Goal: Complete application form

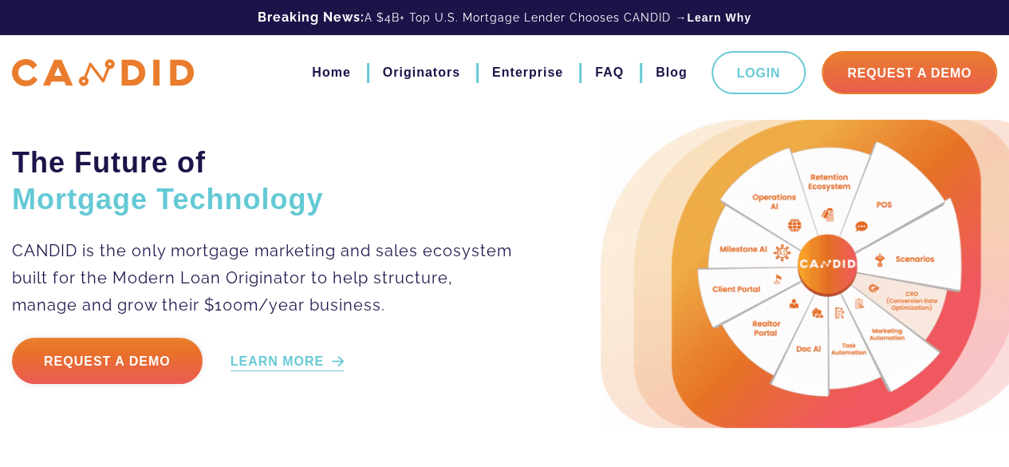
click at [297, 363] on link "LEARN MORE" at bounding box center [287, 362] width 114 height 18
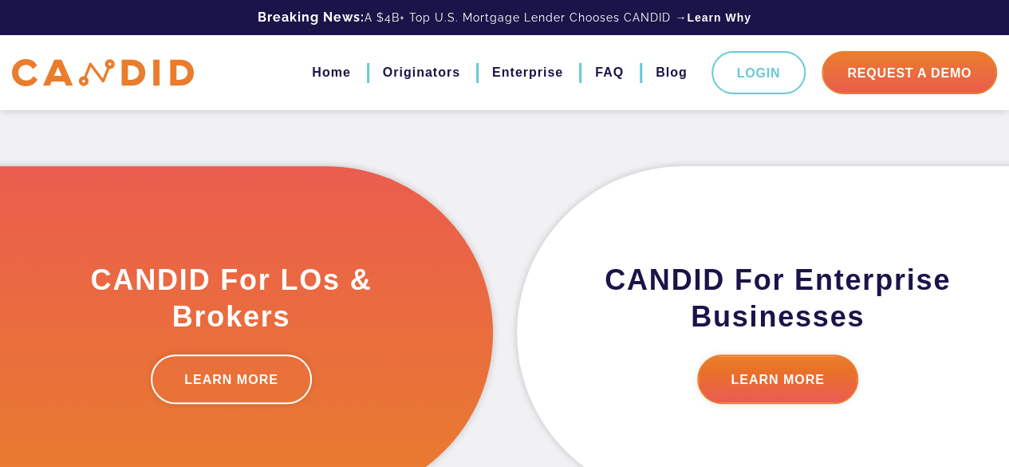
scroll to position [444, 0]
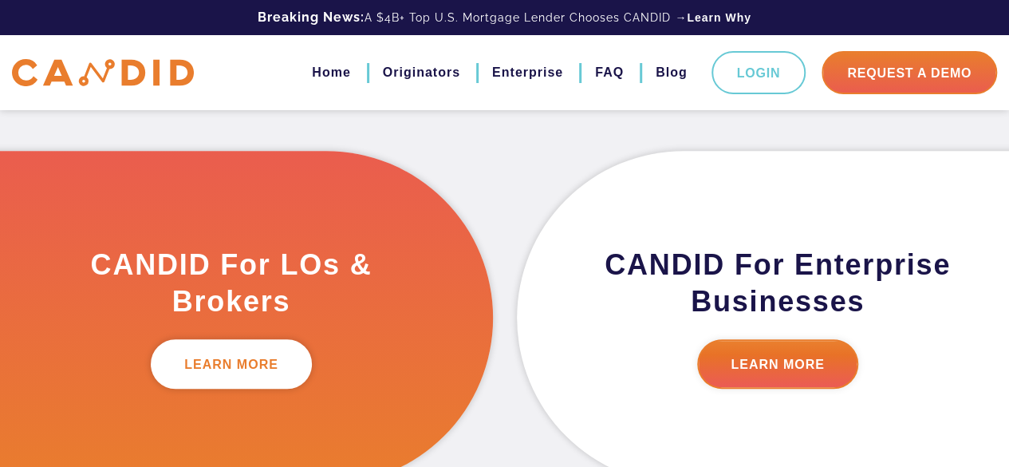
click at [245, 352] on link "LEARN MORE" at bounding box center [231, 363] width 161 height 49
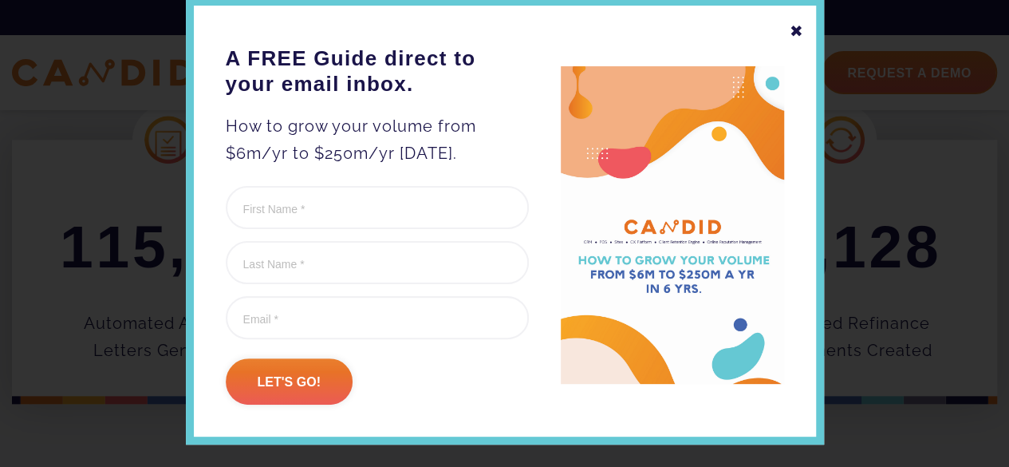
scroll to position [81, 0]
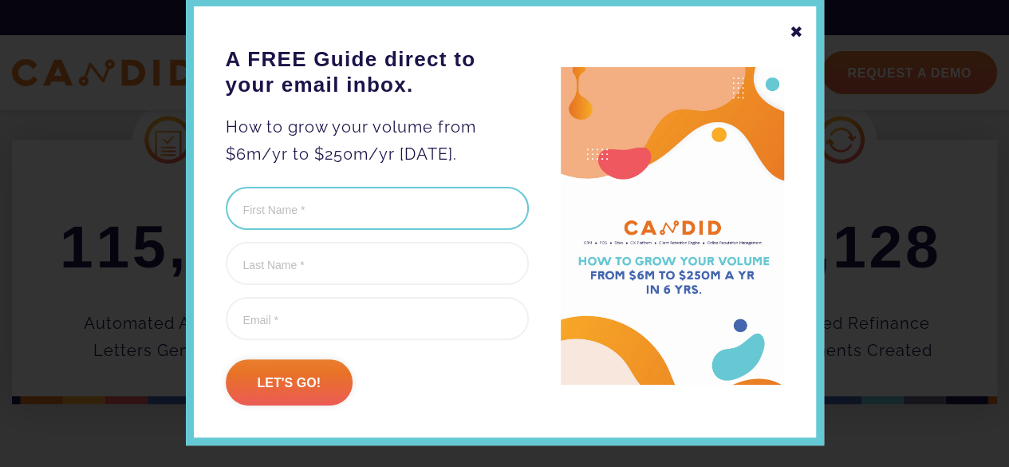
click at [316, 210] on input "First Name (Required)" at bounding box center [377, 208] width 303 height 43
type input "k"
type input "Kathleen"
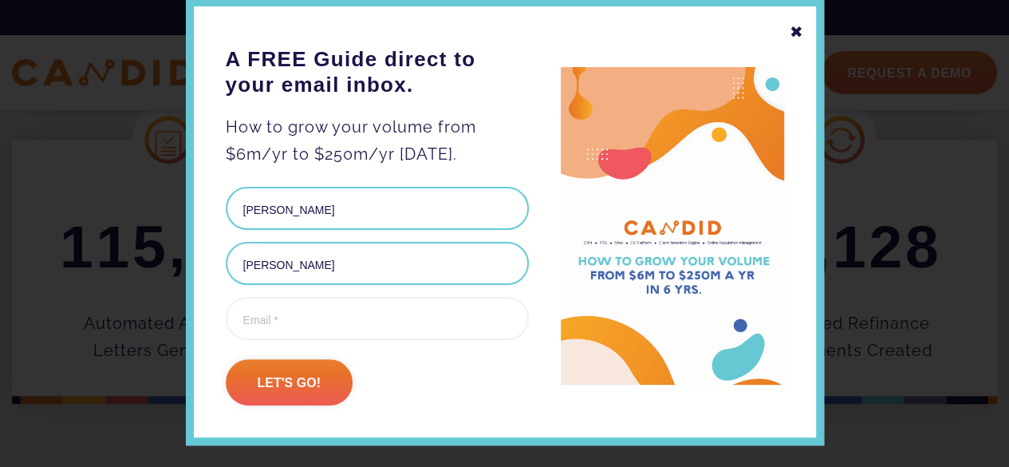
type input "Carmical"
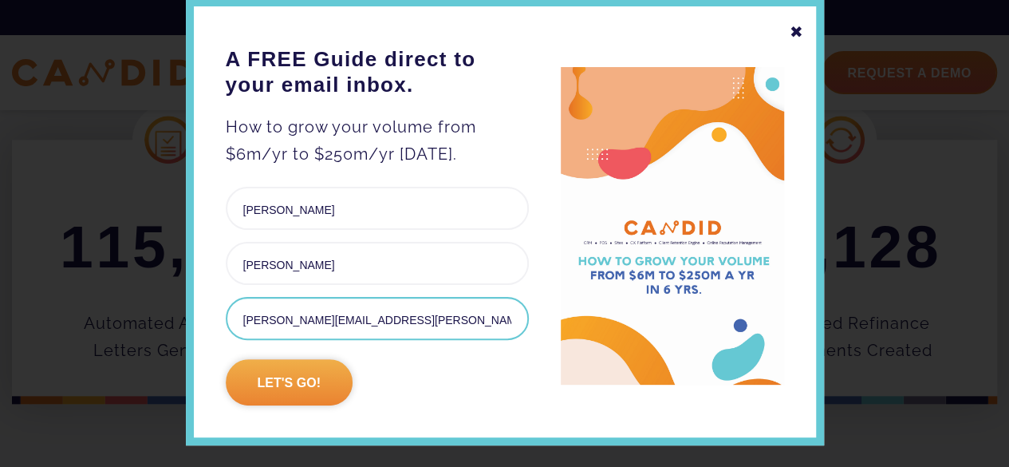
type input "kathleen.carmical@silvertonmortgage.com"
click at [290, 380] on input "Let's go!" at bounding box center [289, 382] width 127 height 46
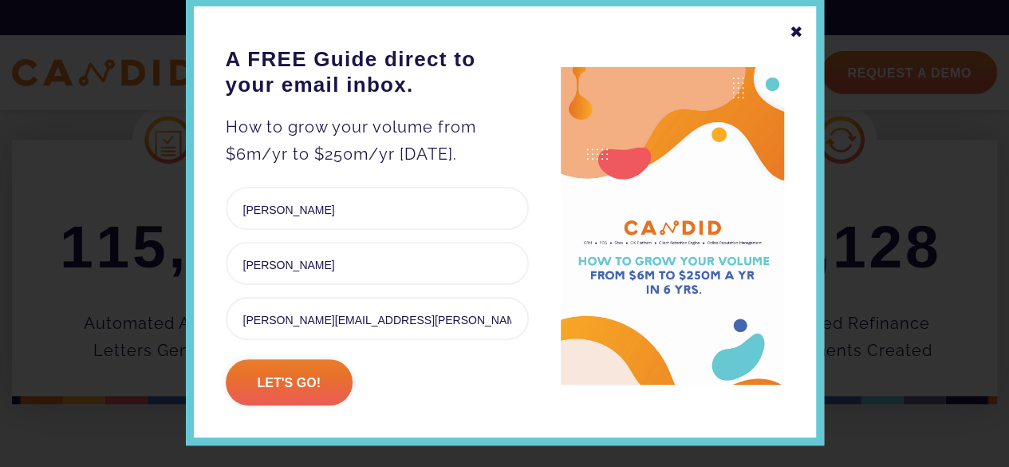
scroll to position [785, 0]
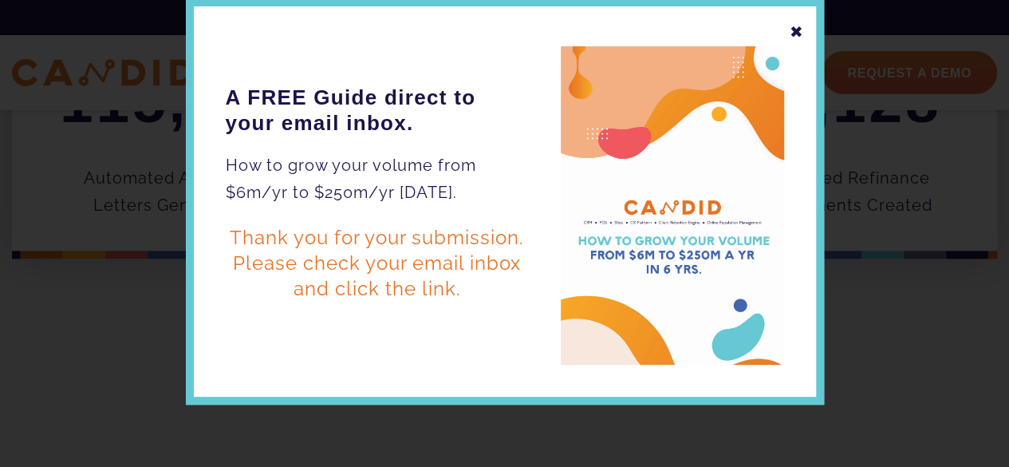
click at [794, 33] on div "✖" at bounding box center [797, 31] width 14 height 27
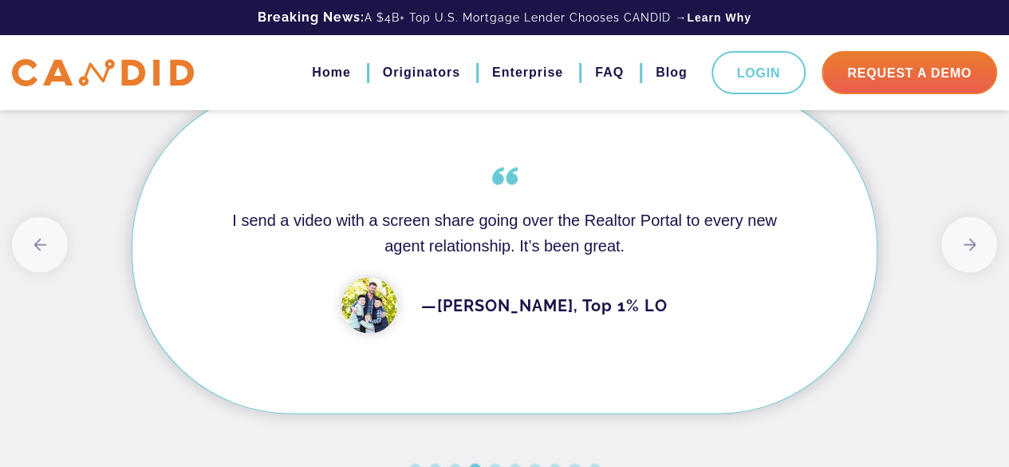
scroll to position [4596, 0]
click at [978, 273] on button "Next" at bounding box center [969, 245] width 56 height 56
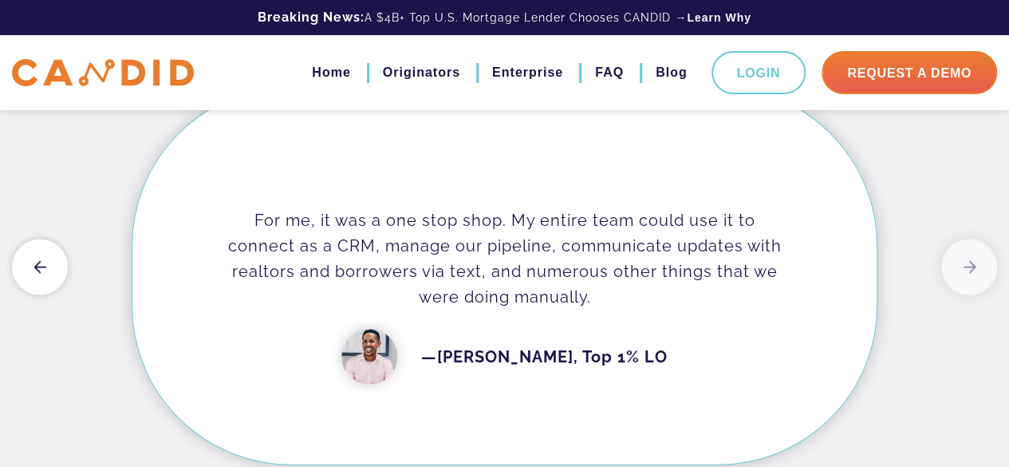
click at [22, 282] on button "Previous" at bounding box center [40, 267] width 56 height 56
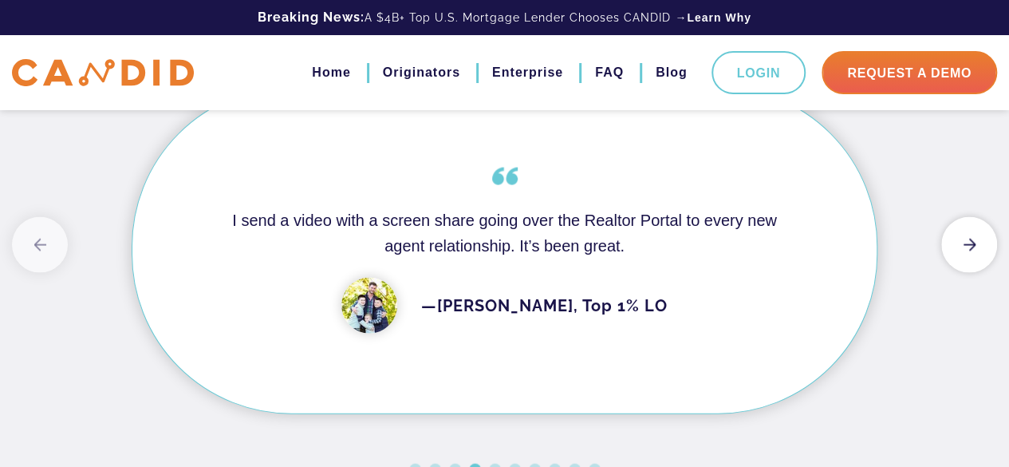
click at [965, 273] on button "Next" at bounding box center [969, 245] width 56 height 56
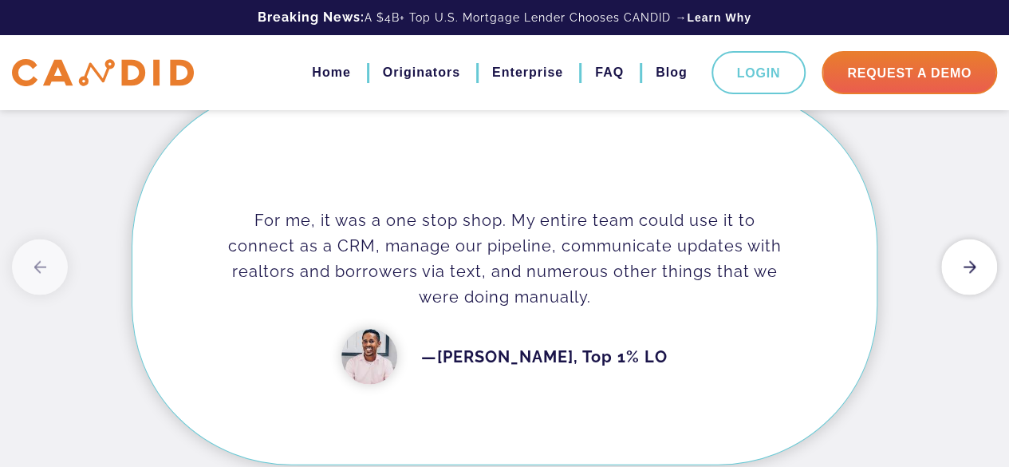
click at [963, 278] on button "Next" at bounding box center [969, 267] width 56 height 56
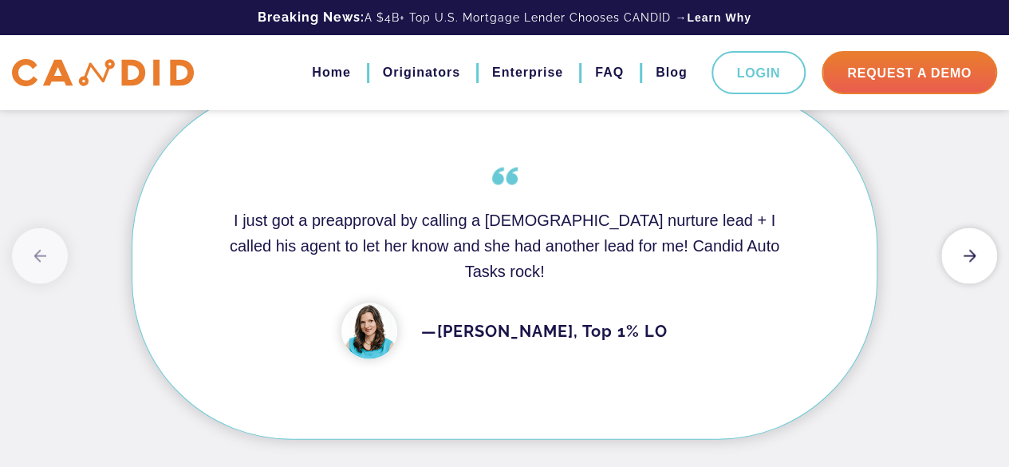
click at [963, 278] on button "Next" at bounding box center [969, 256] width 56 height 56
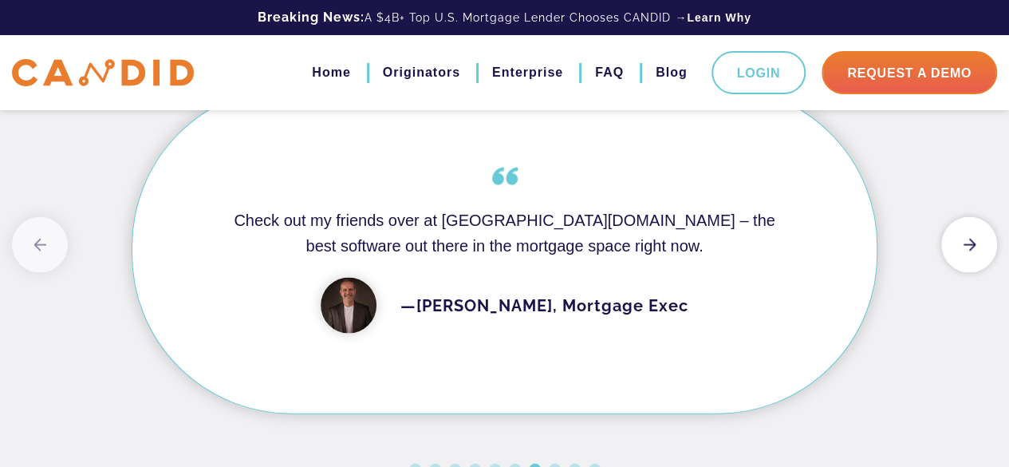
click at [963, 273] on button "Next" at bounding box center [969, 245] width 56 height 56
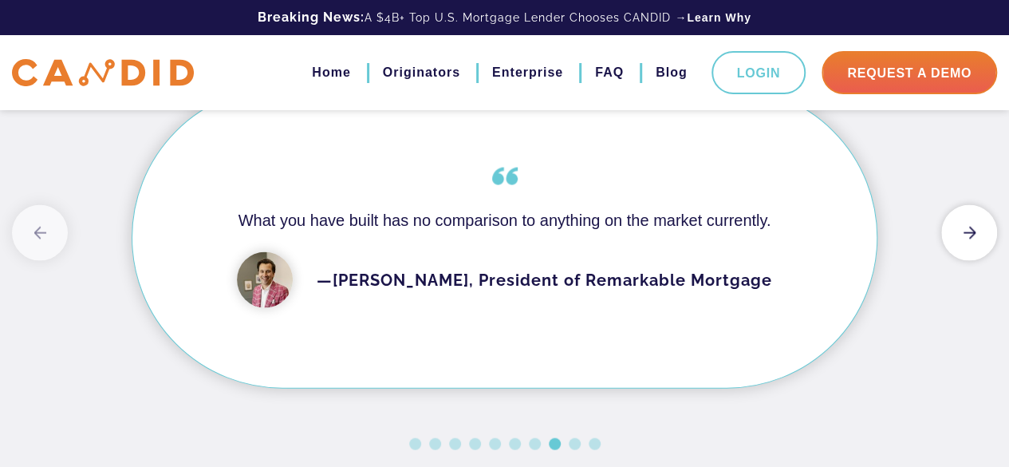
click at [963, 261] on button "Next" at bounding box center [969, 233] width 56 height 56
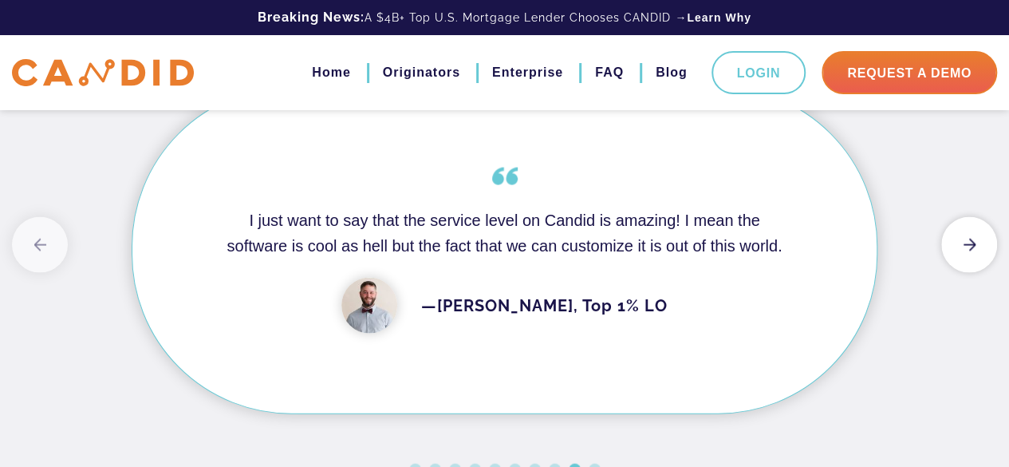
click at [960, 273] on button "Next" at bounding box center [969, 245] width 56 height 56
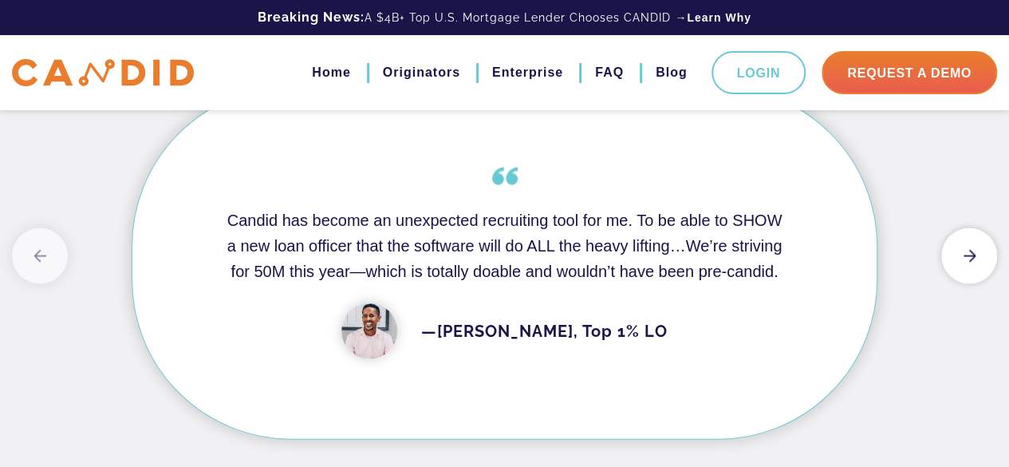
click at [960, 279] on button "Next" at bounding box center [969, 256] width 56 height 56
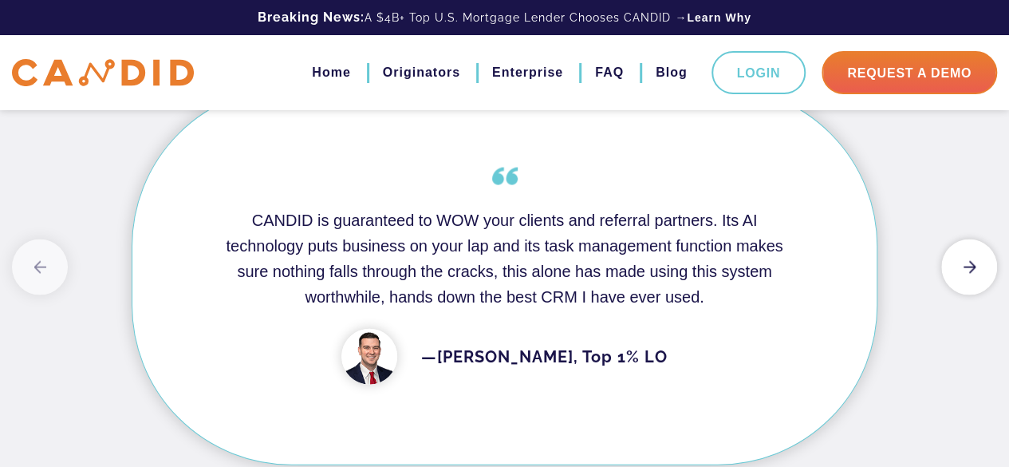
click at [960, 279] on button "Next" at bounding box center [969, 267] width 56 height 56
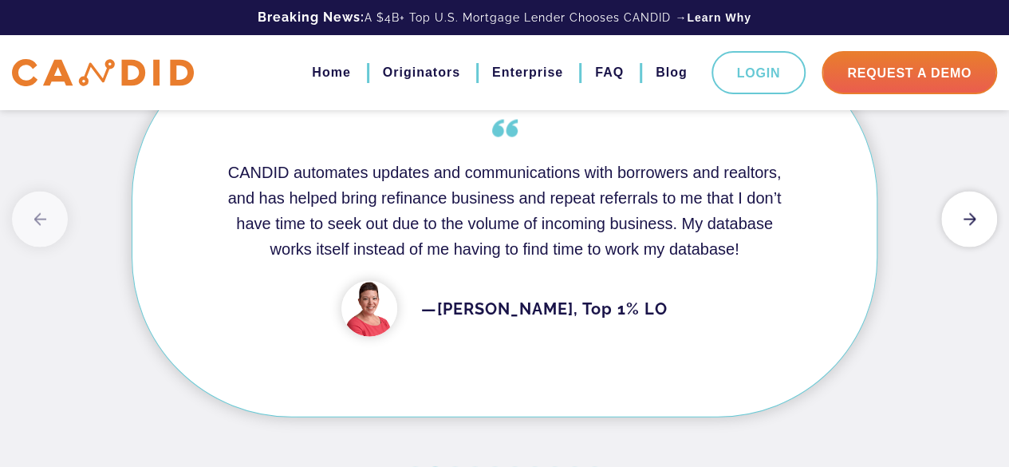
scroll to position [4643, 0]
click at [962, 234] on button "Next" at bounding box center [969, 219] width 56 height 56
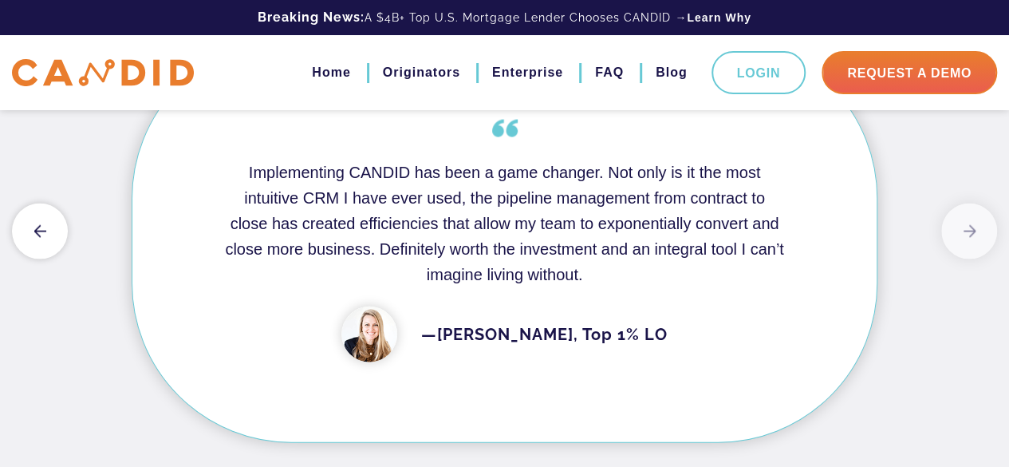
click at [30, 259] on button "Previous" at bounding box center [40, 231] width 56 height 56
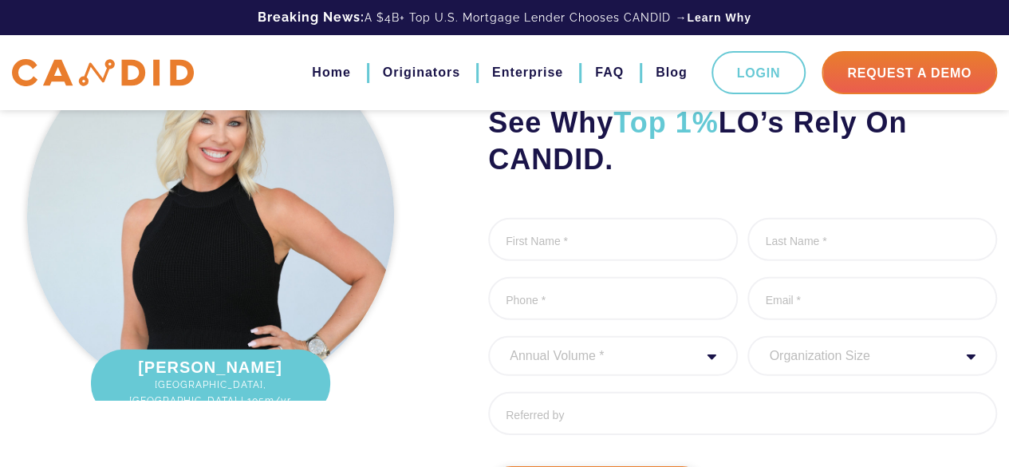
scroll to position [5267, 0]
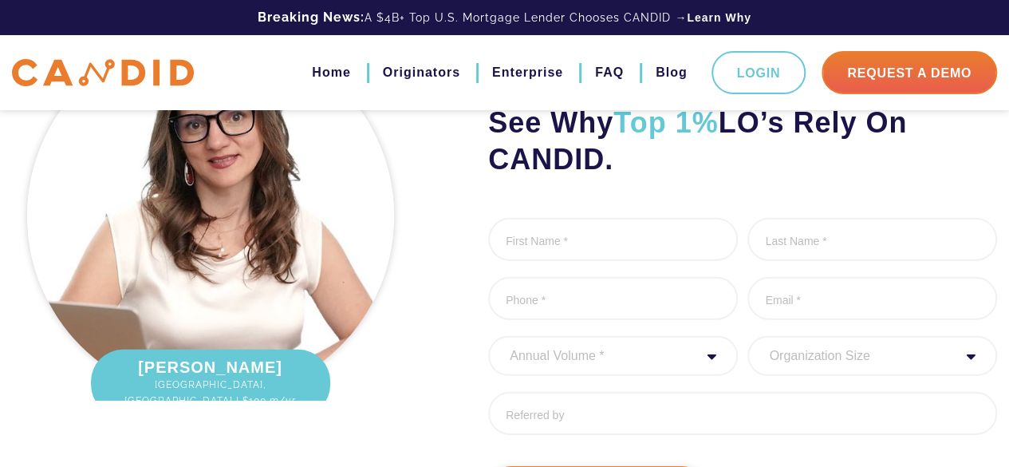
click at [2, 268] on div "Garrett Locklear Nashville, TN | $1B lifetime fundings Kim Winters Asheville, N…" at bounding box center [210, 268] width 420 height 487
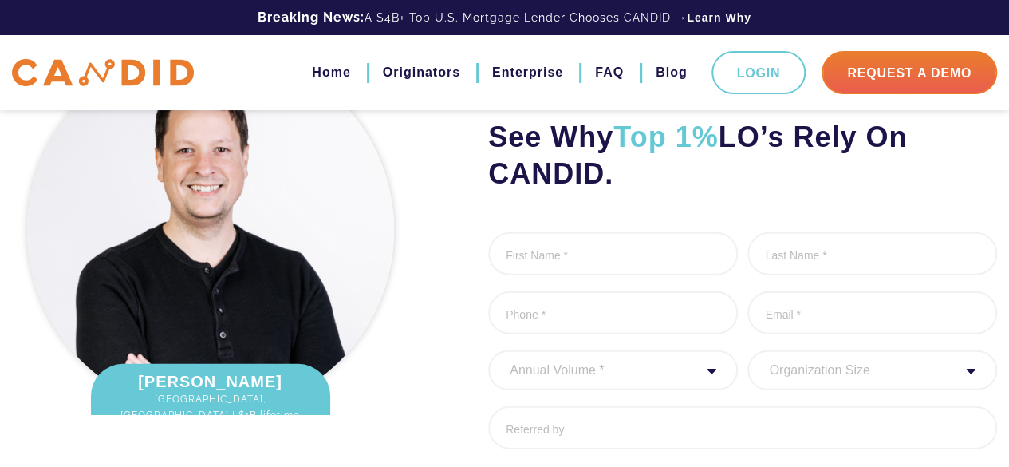
scroll to position [5251, 0]
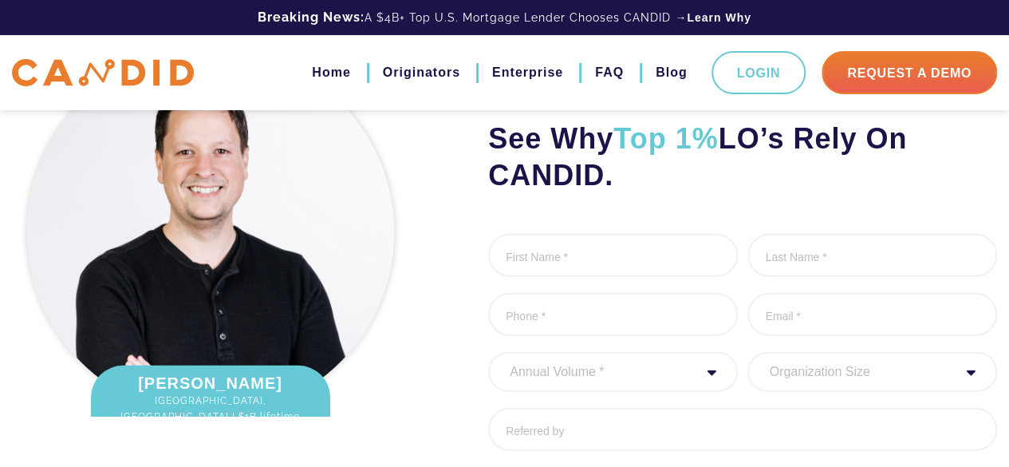
click at [342, 301] on img at bounding box center [210, 232] width 367 height 367
click at [233, 412] on div "Garrett Locklear Nashville, TN | $1B lifetime fundings" at bounding box center [210, 406] width 239 height 83
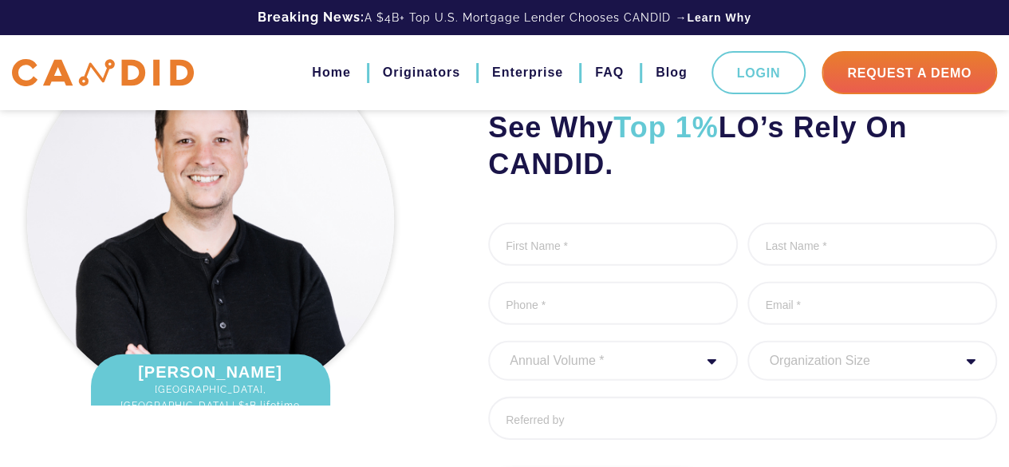
scroll to position [5277, 0]
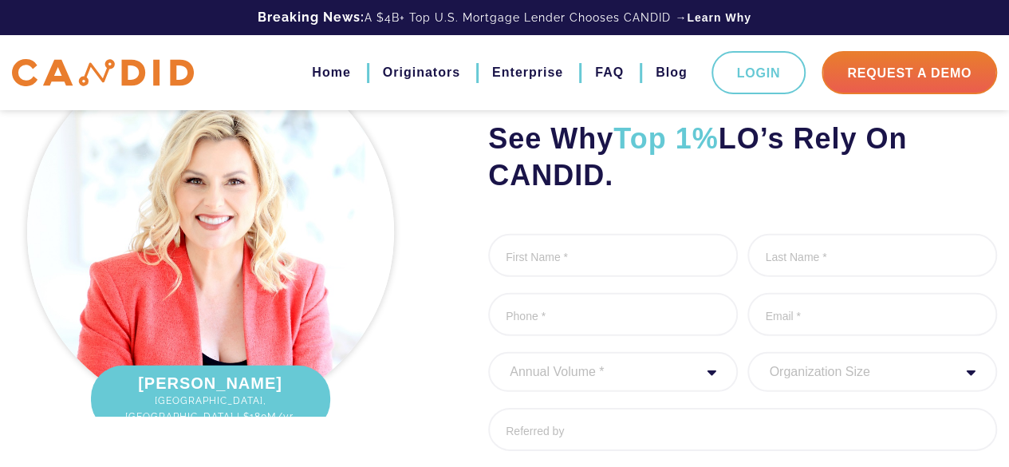
click at [233, 412] on div "Kim Winters Asheville, NC | $180M/yr." at bounding box center [210, 398] width 239 height 67
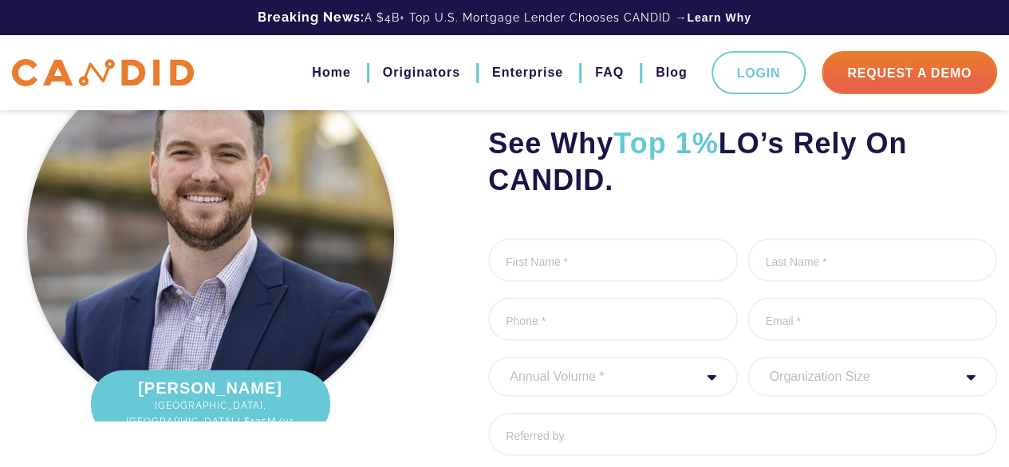
scroll to position [5272, 0]
click at [231, 414] on div "Kevin O’Laughlin Pittsburgh, PA | $125M/yr." at bounding box center [210, 403] width 239 height 67
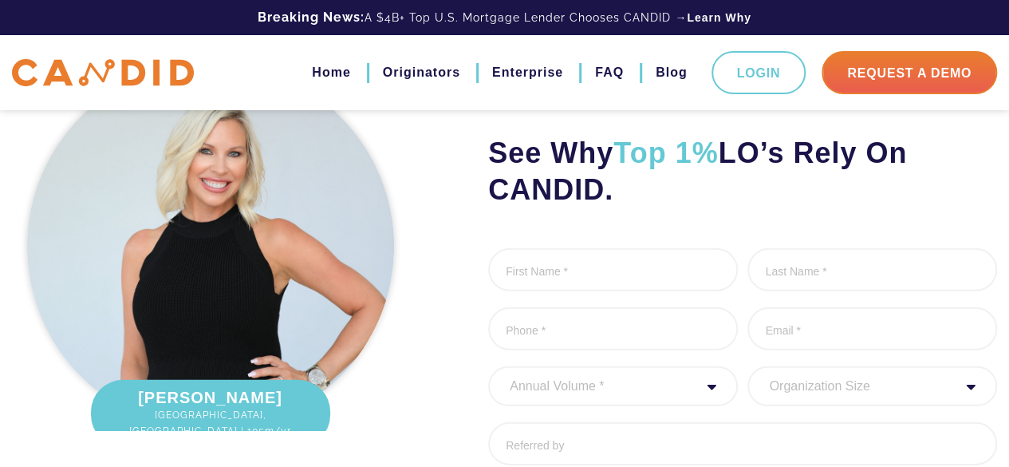
scroll to position [5246, 0]
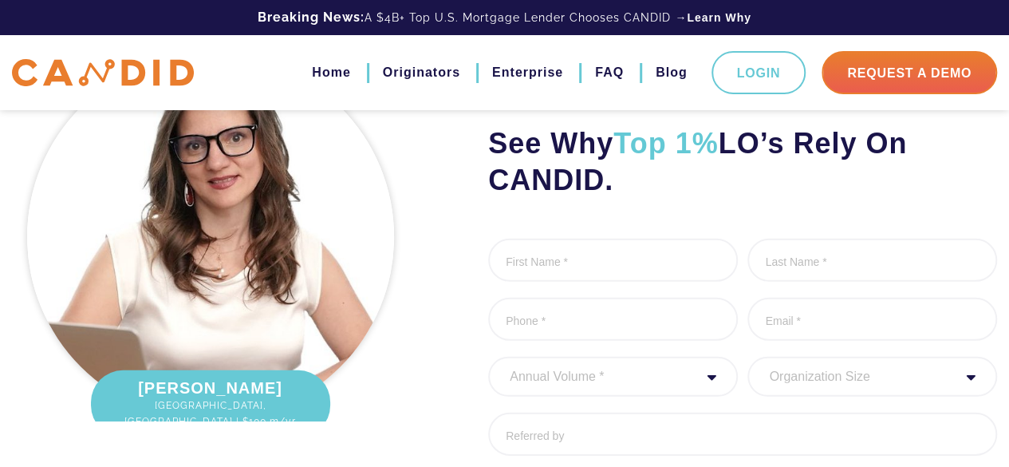
click at [112, 294] on img at bounding box center [210, 236] width 367 height 367
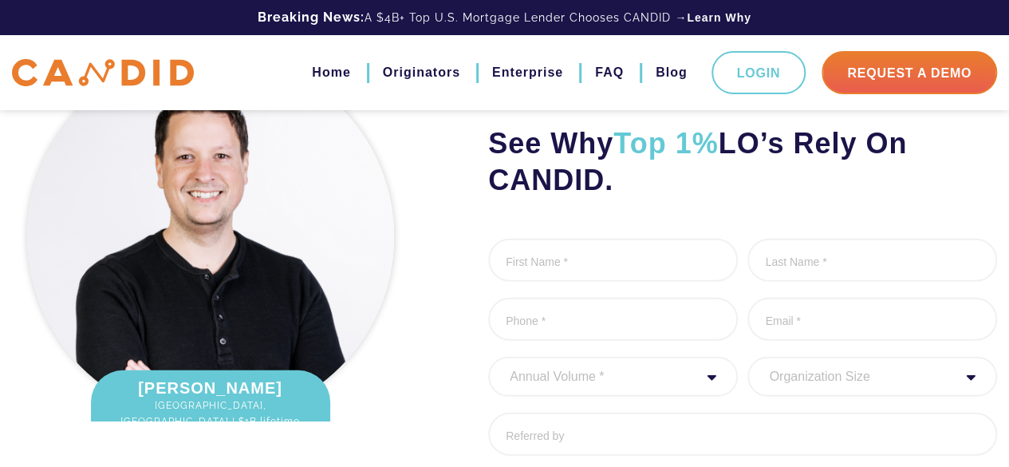
click at [230, 431] on span "[GEOGRAPHIC_DATA], [GEOGRAPHIC_DATA] | $1B lifetime fundings" at bounding box center [210, 421] width 207 height 48
click at [306, 350] on img at bounding box center [210, 236] width 367 height 367
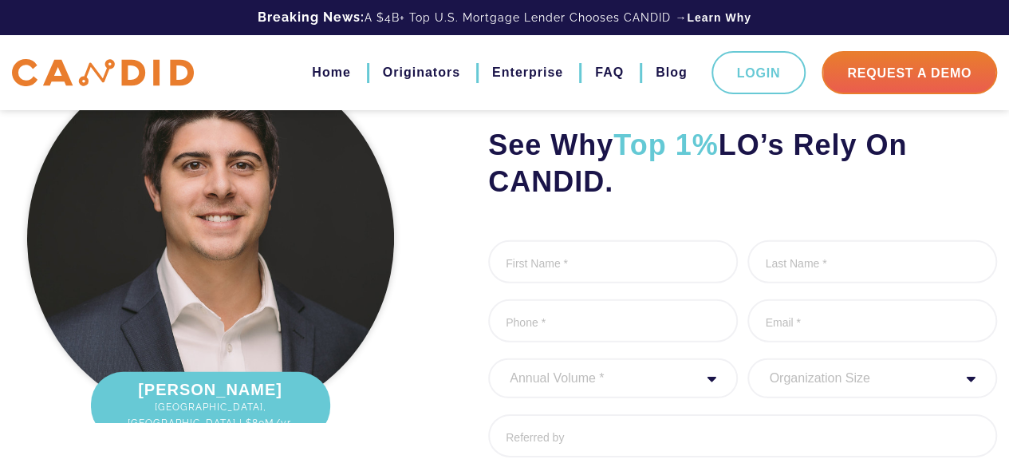
scroll to position [5272, 0]
